Goal: Book appointment/travel/reservation

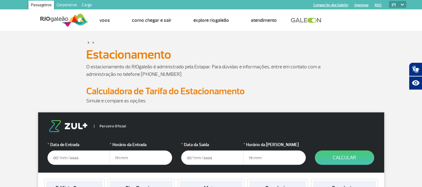
click at [250, 108] on p at bounding box center [211, 108] width 250 height 7
click at [97, 156] on input "text" at bounding box center [78, 158] width 62 height 14
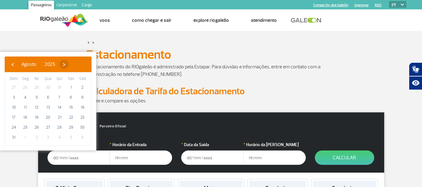
click at [69, 67] on span "›" at bounding box center [63, 64] width 9 height 9
click at [50, 116] on span "24" at bounding box center [48, 117] width 10 height 10
type input "[DATE]"
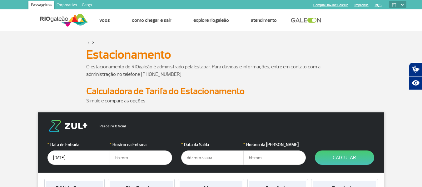
click at [125, 158] on input "text" at bounding box center [141, 158] width 62 height 14
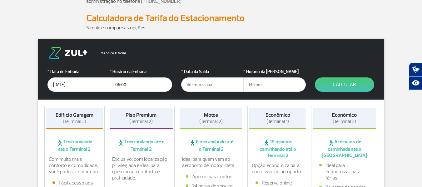
scroll to position [71, 0]
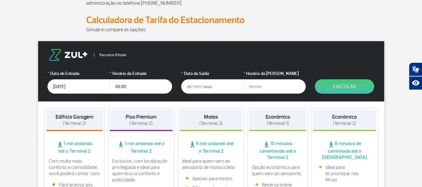
type input "06:00"
click at [207, 84] on input "text" at bounding box center [212, 86] width 62 height 14
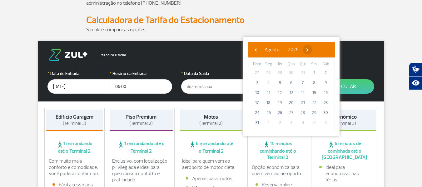
click at [312, 50] on span "›" at bounding box center [307, 49] width 9 height 9
click at [268, 112] on span "29" at bounding box center [269, 113] width 10 height 10
type input "[DATE]"
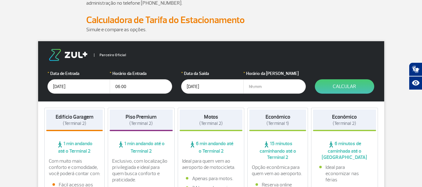
click at [258, 86] on input "text" at bounding box center [274, 86] width 62 height 14
type input "21:00"
click at [338, 122] on span "(Terminal 2)" at bounding box center [344, 124] width 23 height 6
click at [344, 90] on button "Calcular" at bounding box center [344, 86] width 59 height 14
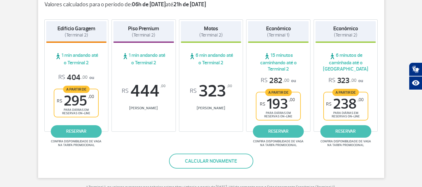
scroll to position [121, 0]
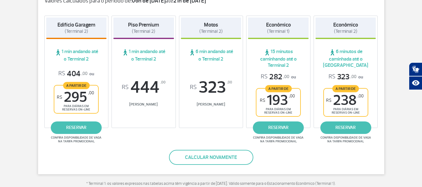
drag, startPoint x: 421, startPoint y: 40, endPoint x: 424, endPoint y: 39, distance: 3.7
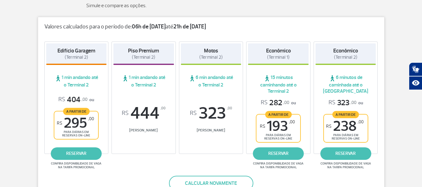
scroll to position [97, 0]
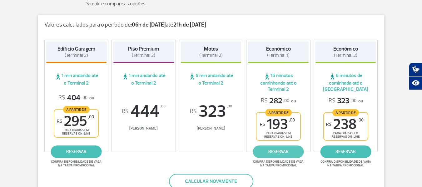
click at [280, 150] on link "reservar" at bounding box center [278, 152] width 51 height 12
